Goal: Task Accomplishment & Management: Manage account settings

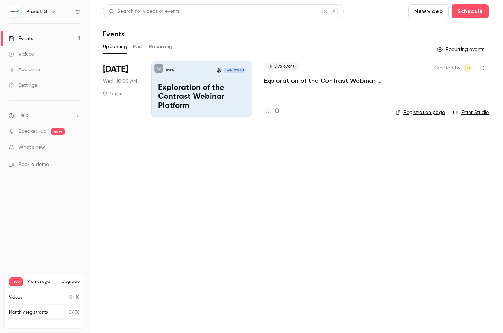
click at [31, 36] on div "Events" at bounding box center [20, 38] width 24 height 7
click at [221, 108] on p "Exploration of the Contrast Webinar Platform" at bounding box center [201, 97] width 87 height 27
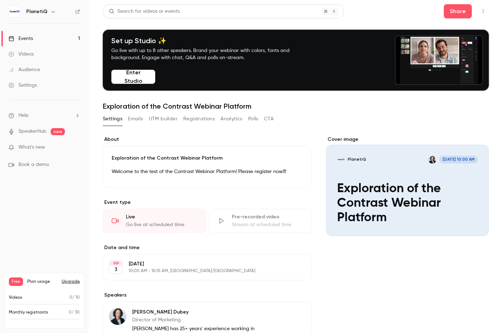
click at [472, 221] on icon "Cover image" at bounding box center [476, 224] width 8 height 6
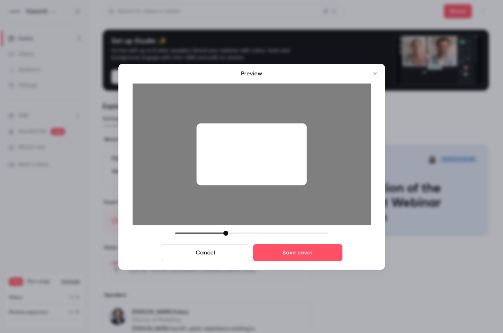
drag, startPoint x: 283, startPoint y: 166, endPoint x: 285, endPoint y: 170, distance: 4.6
click at [285, 170] on div at bounding box center [251, 154] width 110 height 62
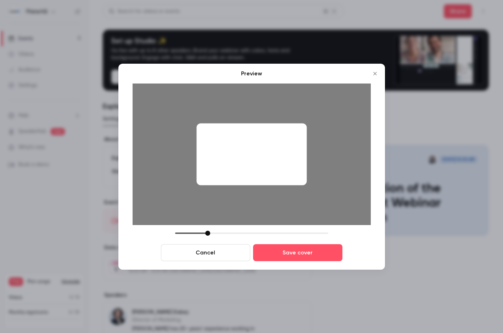
drag, startPoint x: 227, startPoint y: 233, endPoint x: 209, endPoint y: 232, distance: 17.7
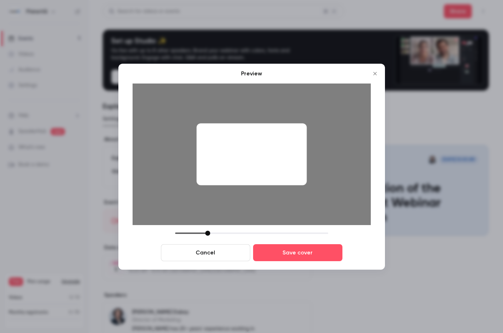
click at [209, 232] on div at bounding box center [207, 233] width 5 height 5
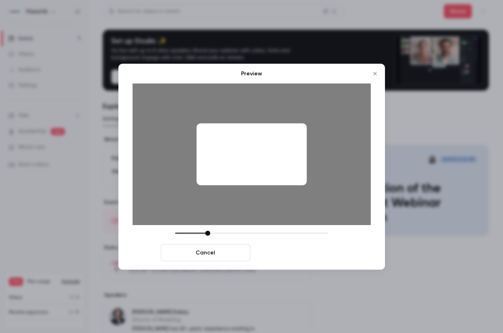
click at [310, 253] on button "Save cover" at bounding box center [297, 252] width 89 height 17
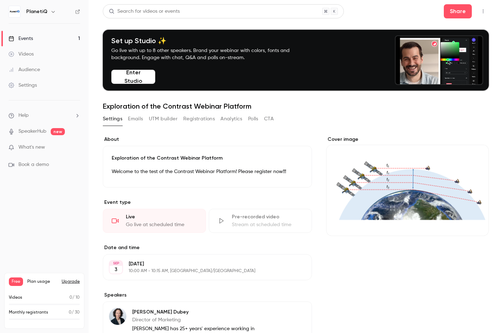
click at [137, 120] on button "Emails" at bounding box center [135, 118] width 15 height 11
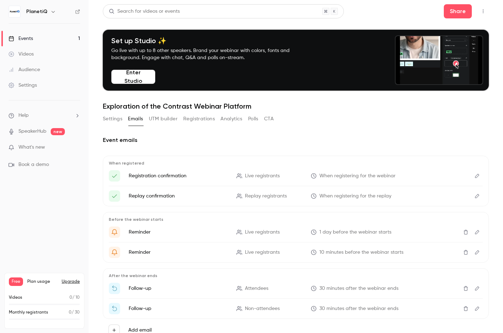
click at [480, 11] on icon "button" at bounding box center [483, 11] width 6 height 5
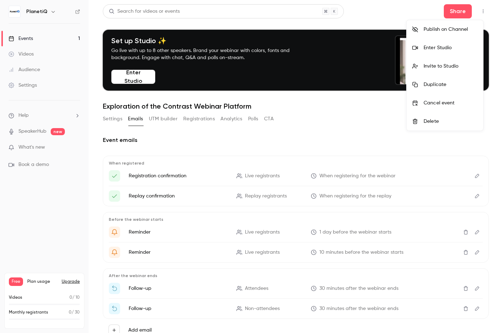
click at [331, 112] on div at bounding box center [251, 166] width 503 height 333
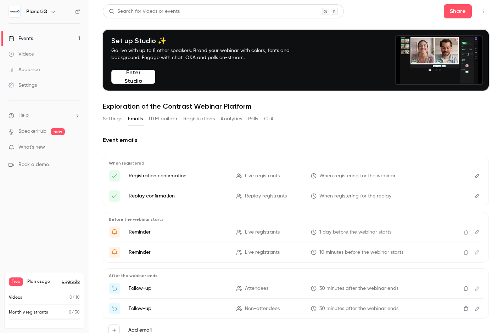
click at [474, 176] on icon "Edit" at bounding box center [477, 176] width 6 height 5
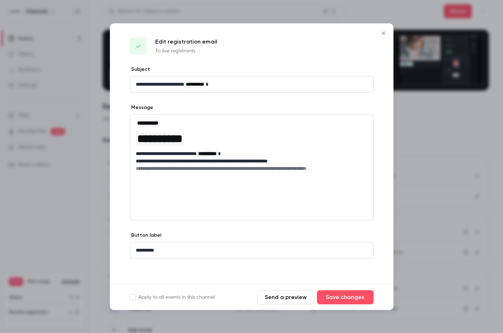
click at [296, 297] on button "Send a preview" at bounding box center [285, 297] width 57 height 14
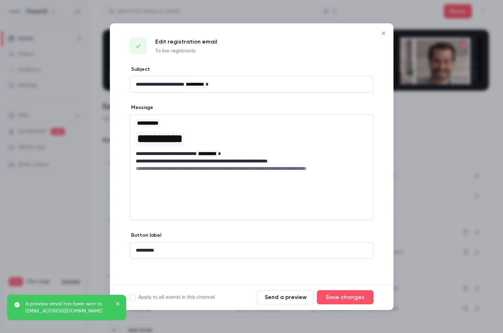
click at [383, 35] on icon "Close" at bounding box center [383, 33] width 8 height 6
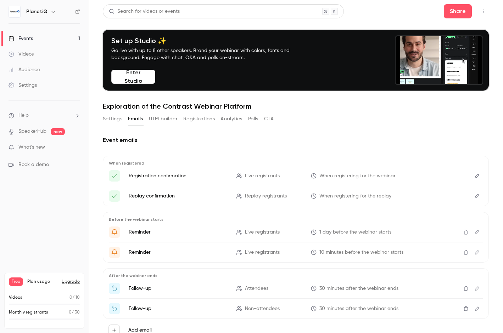
click at [474, 197] on icon "Edit" at bounding box center [477, 196] width 6 height 5
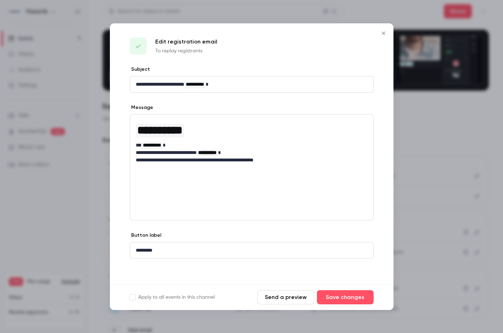
click at [381, 32] on icon "Close" at bounding box center [383, 33] width 8 height 6
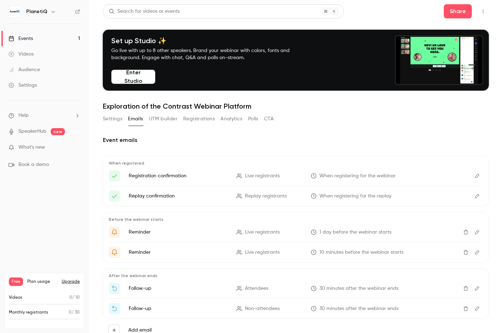
click at [347, 176] on span "When registering for the webinar" at bounding box center [357, 175] width 76 height 7
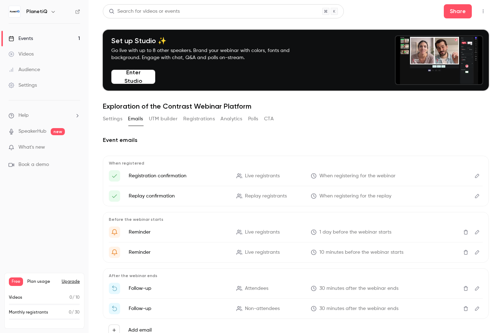
click at [302, 177] on li "Registration confirmation Live registrants When registering for the webinar" at bounding box center [296, 175] width 374 height 11
click at [255, 171] on li "Registration confirmation Live registrants When registering for the webinar" at bounding box center [296, 175] width 374 height 11
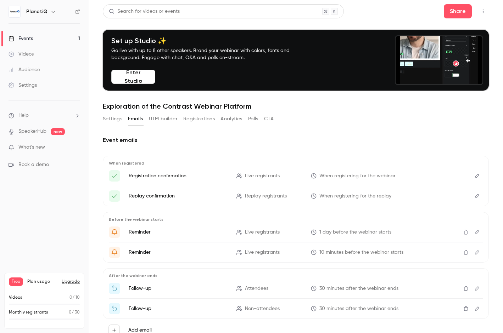
click at [115, 179] on icon "Here's your access link to {{ event_name }}!" at bounding box center [114, 176] width 6 height 6
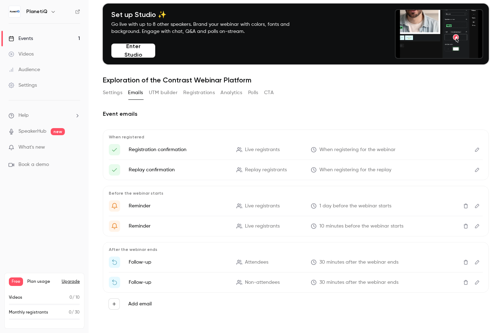
scroll to position [27, 0]
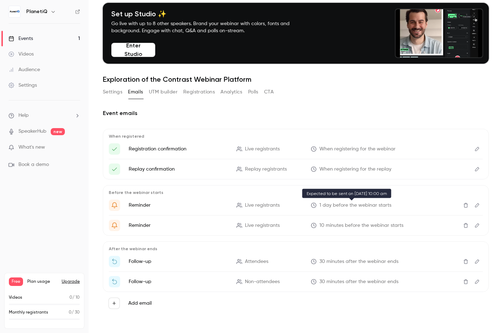
click at [378, 204] on span "1 day before the webinar starts" at bounding box center [355, 205] width 72 height 7
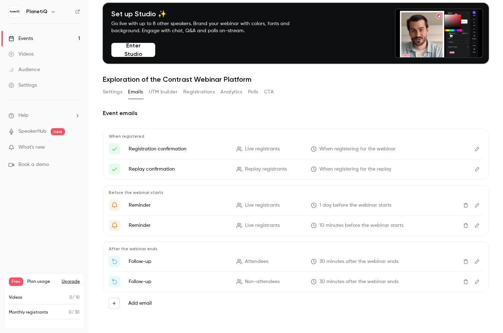
click at [474, 205] on icon "Edit" at bounding box center [477, 205] width 6 height 5
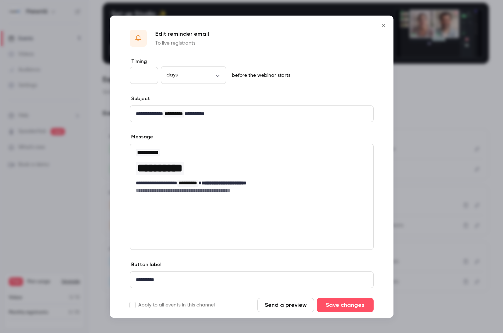
scroll to position [22, 0]
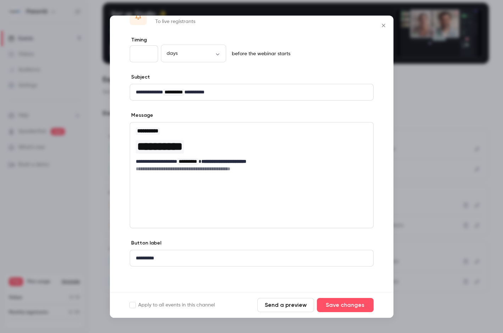
click at [384, 25] on icon "Close" at bounding box center [383, 26] width 8 height 6
